Goal: Communication & Community: Answer question/provide support

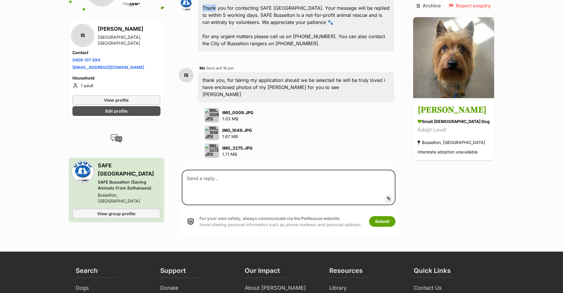
scroll to position [473, 0]
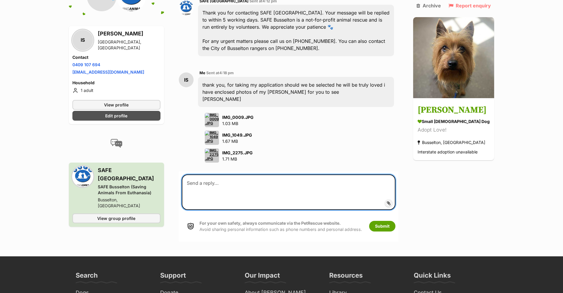
click at [223, 174] on textarea at bounding box center [289, 191] width 214 height 35
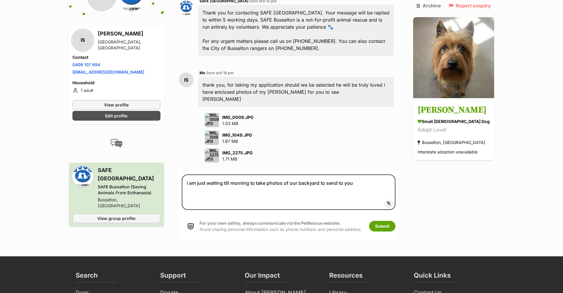
click at [396, 201] on span "Add attachment" at bounding box center [409, 203] width 32 height 5
click at [0, 0] on input "Add attachment" at bounding box center [0, 0] width 0 height 0
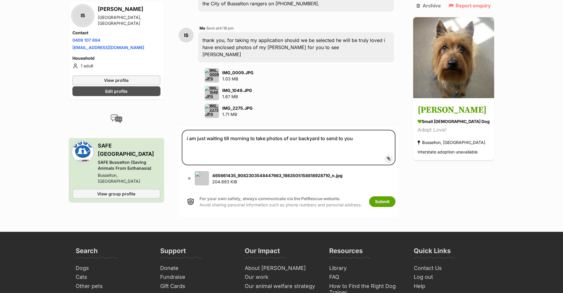
scroll to position [532, 0]
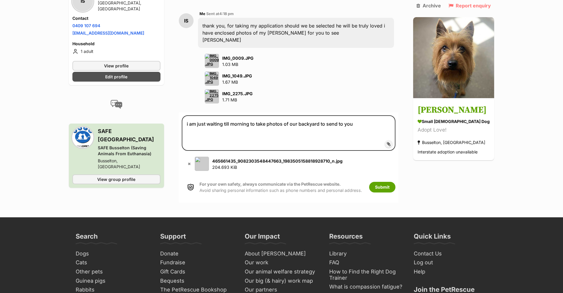
click at [393, 142] on span "Add attachment" at bounding box center [409, 144] width 32 height 5
click at [0, 0] on input "Add attachment" at bounding box center [0, 0] width 0 height 0
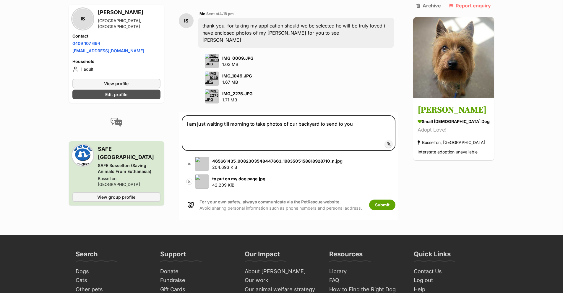
click at [191, 179] on button "✖" at bounding box center [189, 182] width 6 height 6
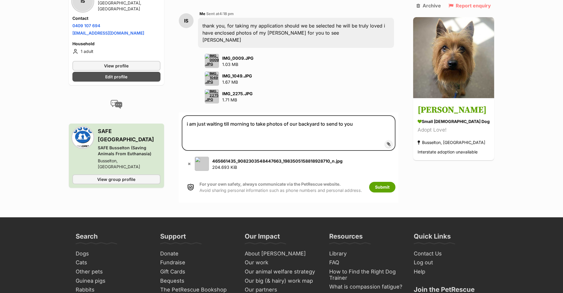
drag, startPoint x: 199, startPoint y: 149, endPoint x: 38, endPoint y: 107, distance: 166.9
click at [215, 54] on img at bounding box center [212, 61] width 14 height 14
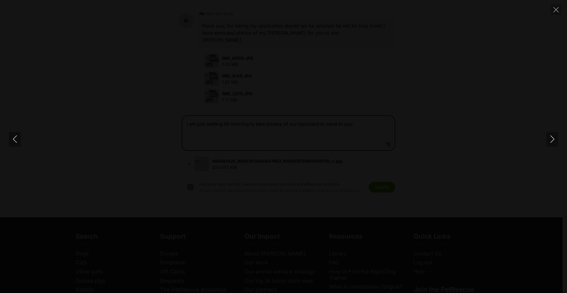
drag, startPoint x: 291, startPoint y: 27, endPoint x: 257, endPoint y: 32, distance: 34.6
drag, startPoint x: 257, startPoint y: 32, endPoint x: 253, endPoint y: 90, distance: 58.1
click at [254, 147] on img at bounding box center [283, 147] width 59 height 0
click at [552, 141] on icon "Next" at bounding box center [552, 138] width 7 height 7
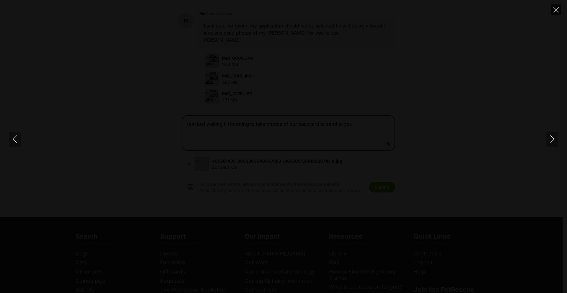
click at [556, 9] on icon "Close" at bounding box center [556, 9] width 5 height 5
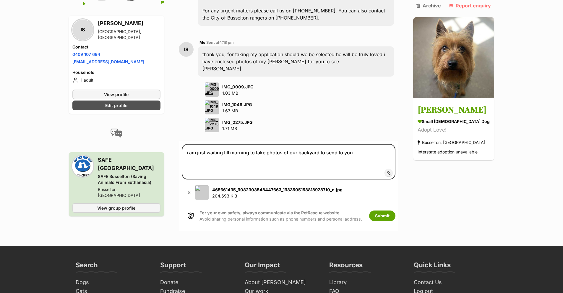
scroll to position [502, 0]
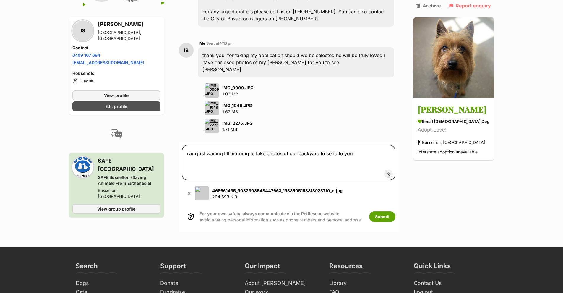
click at [363, 50] on div "thank you, for taking my application should we be selected he will be truly lov…" at bounding box center [296, 62] width 196 height 30
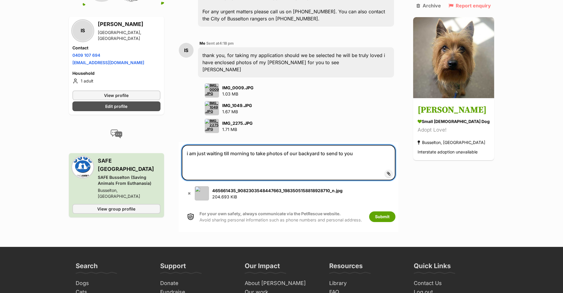
click at [358, 145] on textarea "i am just waiting till morning to take photos of our backyard to send to you" at bounding box center [289, 162] width 214 height 35
click at [200, 145] on textarea "i am just waiting till morning to take photos of our backyard to send to you tw…" at bounding box center [289, 162] width 214 height 35
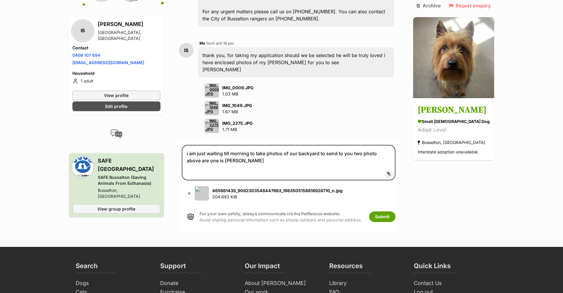
click at [200, 186] on img at bounding box center [202, 193] width 14 height 14
drag, startPoint x: 203, startPoint y: 176, endPoint x: 176, endPoint y: 220, distance: 51.2
click at [176, 220] on div "Donate PetRescue home lS My account lS Lynette Seaton Edit profile Log out Pet …" at bounding box center [281, 23] width 563 height 1051
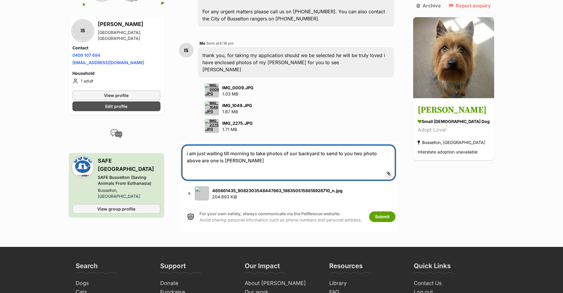
click at [233, 147] on textarea "i am just waiting till morning to take photos of our backyard to send to you tw…" at bounding box center [289, 162] width 214 height 35
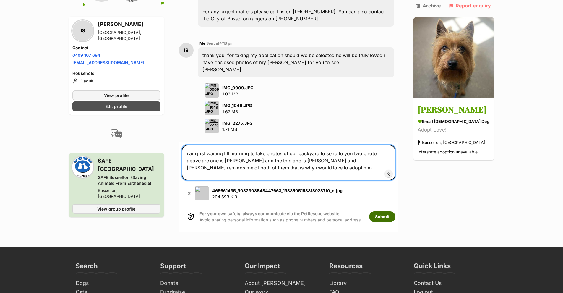
type textarea "i am just waiting till morning to take photos of our backyard to send to you tw…"
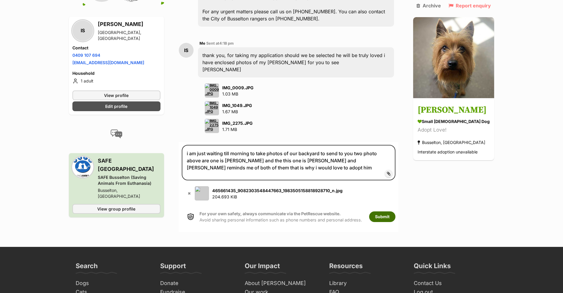
click at [392, 211] on button "Submit" at bounding box center [382, 216] width 26 height 11
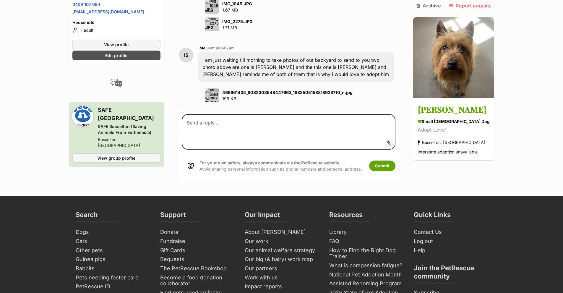
scroll to position [604, 0]
